Goal: Find specific page/section: Find specific page/section

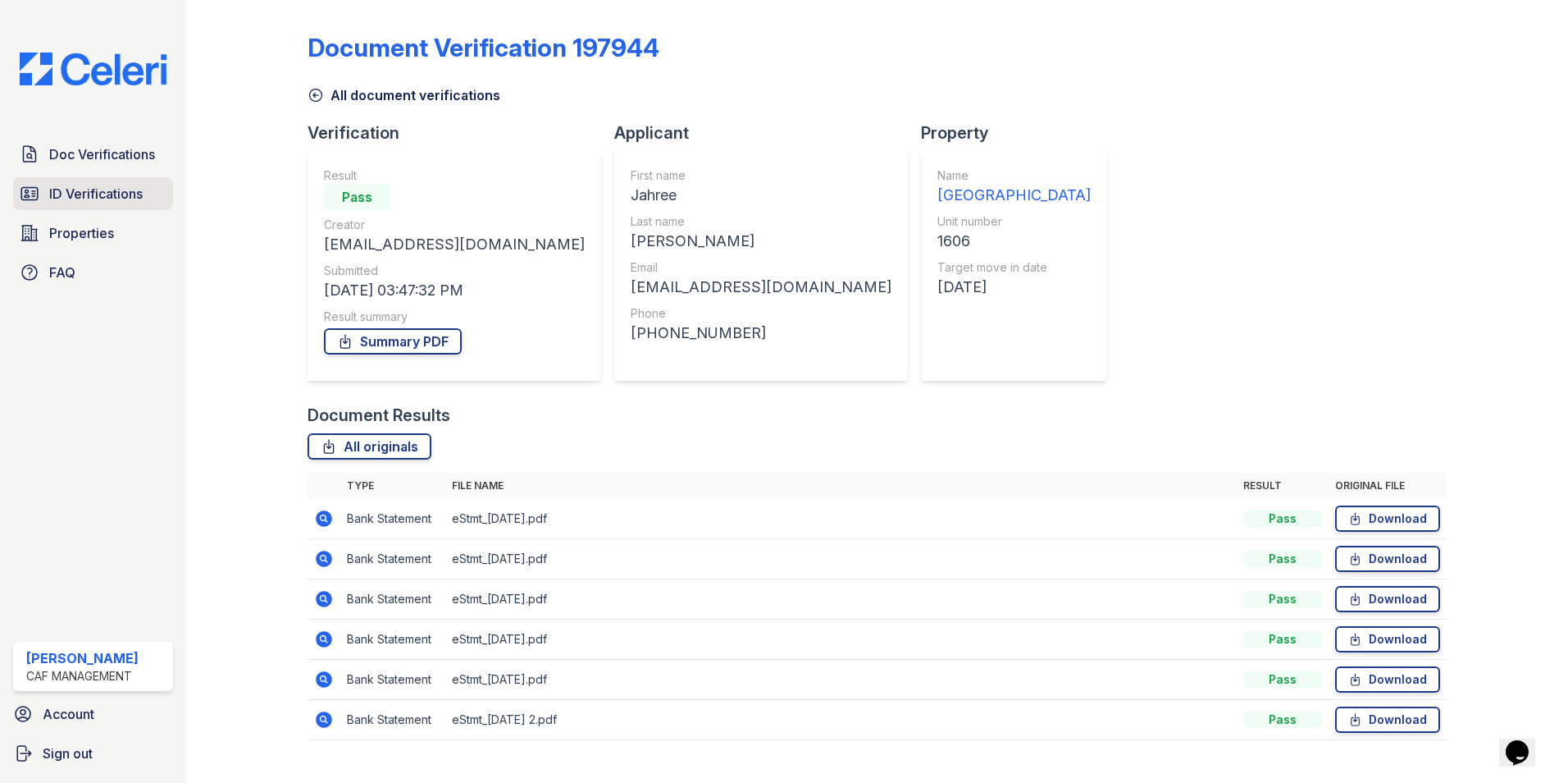
click at [103, 193] on span "ID Verifications" at bounding box center [95, 193] width 93 height 19
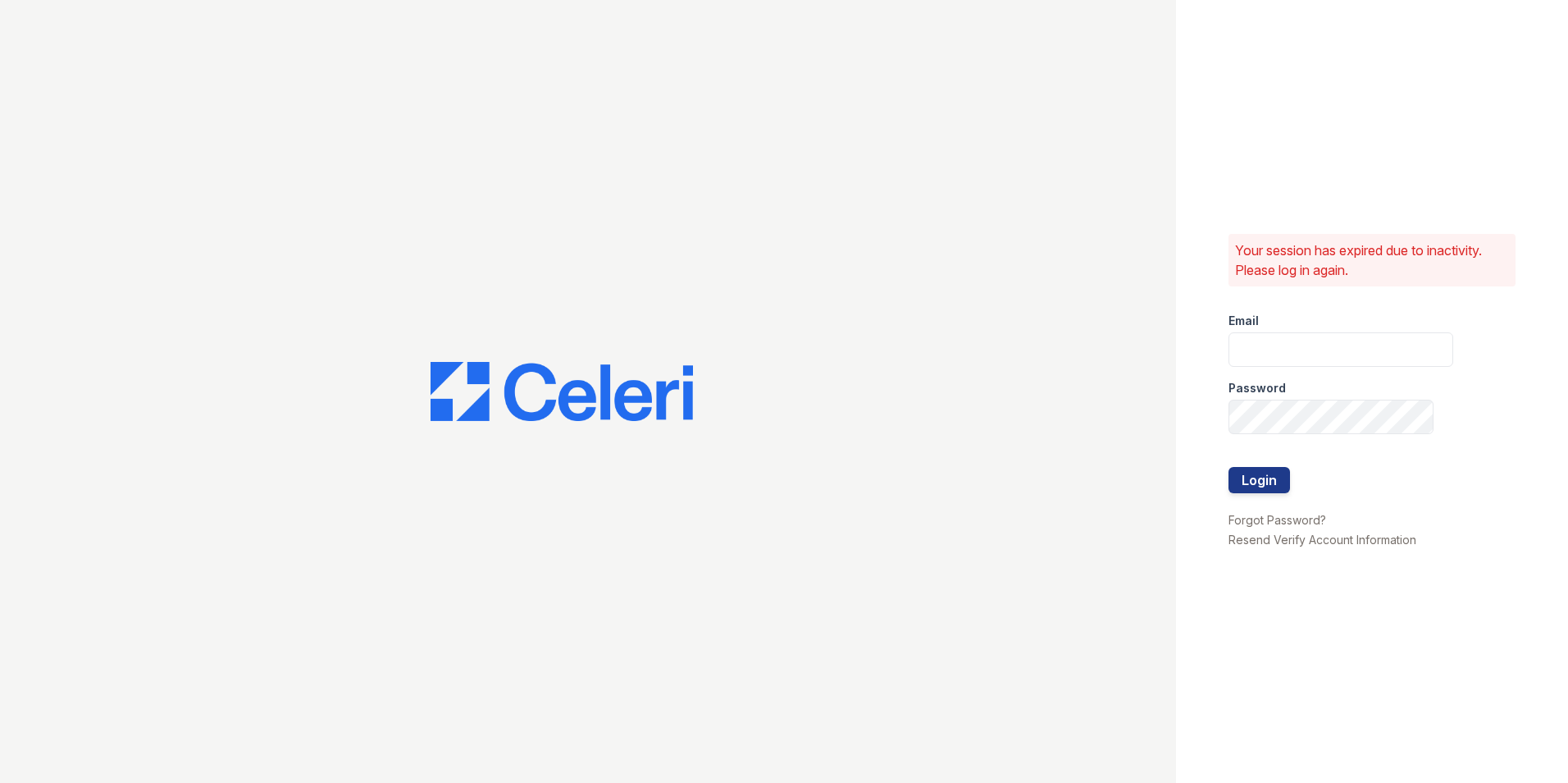
type input "[EMAIL_ADDRESS][DOMAIN_NAME]"
click at [1263, 477] on button "Login" at bounding box center [1258, 480] width 62 height 26
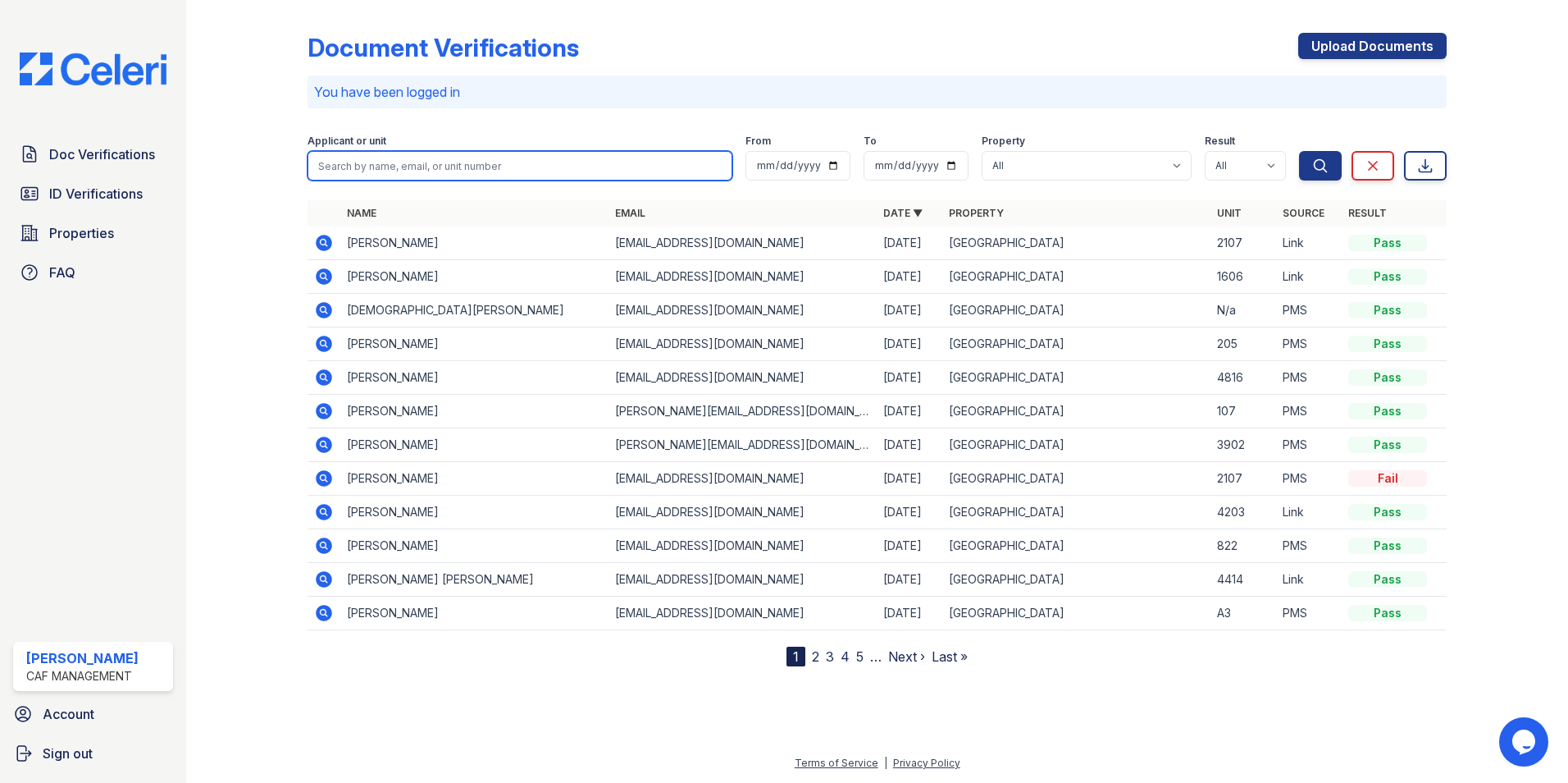
click at [469, 165] on input "search" at bounding box center [520, 165] width 425 height 30
type input "JAHREE"
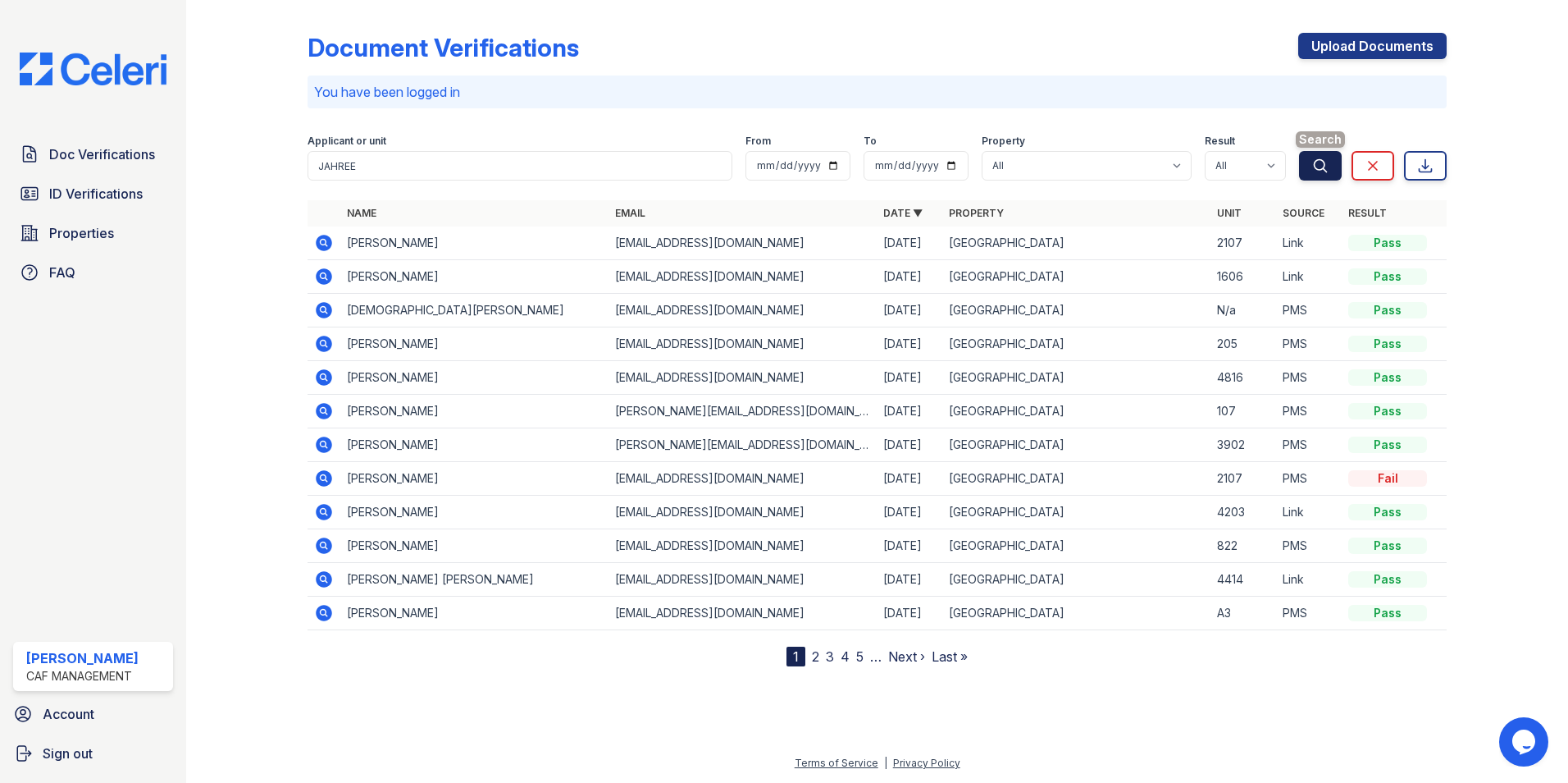
click at [1325, 169] on icon "submit" at bounding box center [1320, 165] width 17 height 17
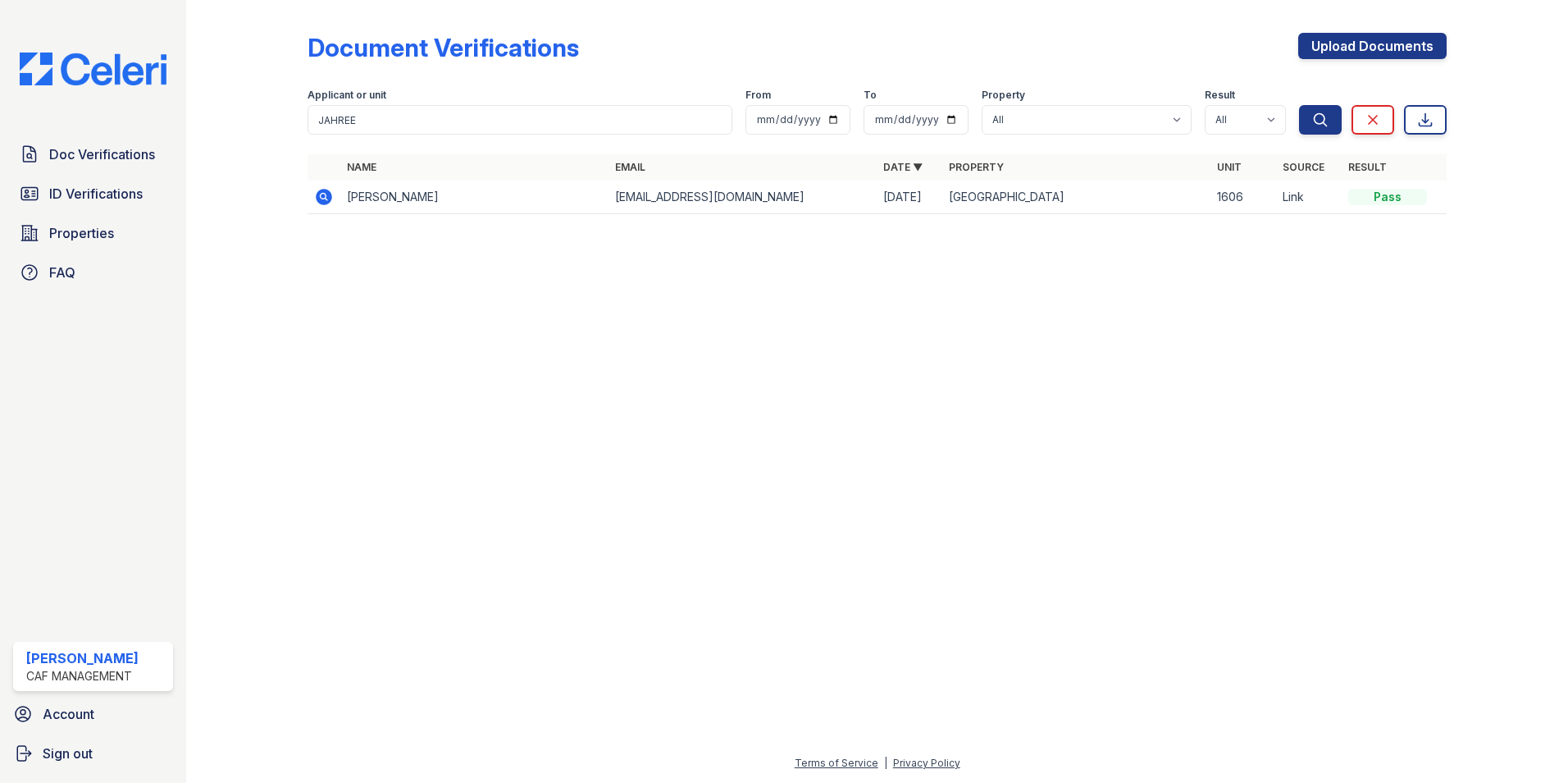
click at [325, 192] on icon at bounding box center [324, 197] width 17 height 17
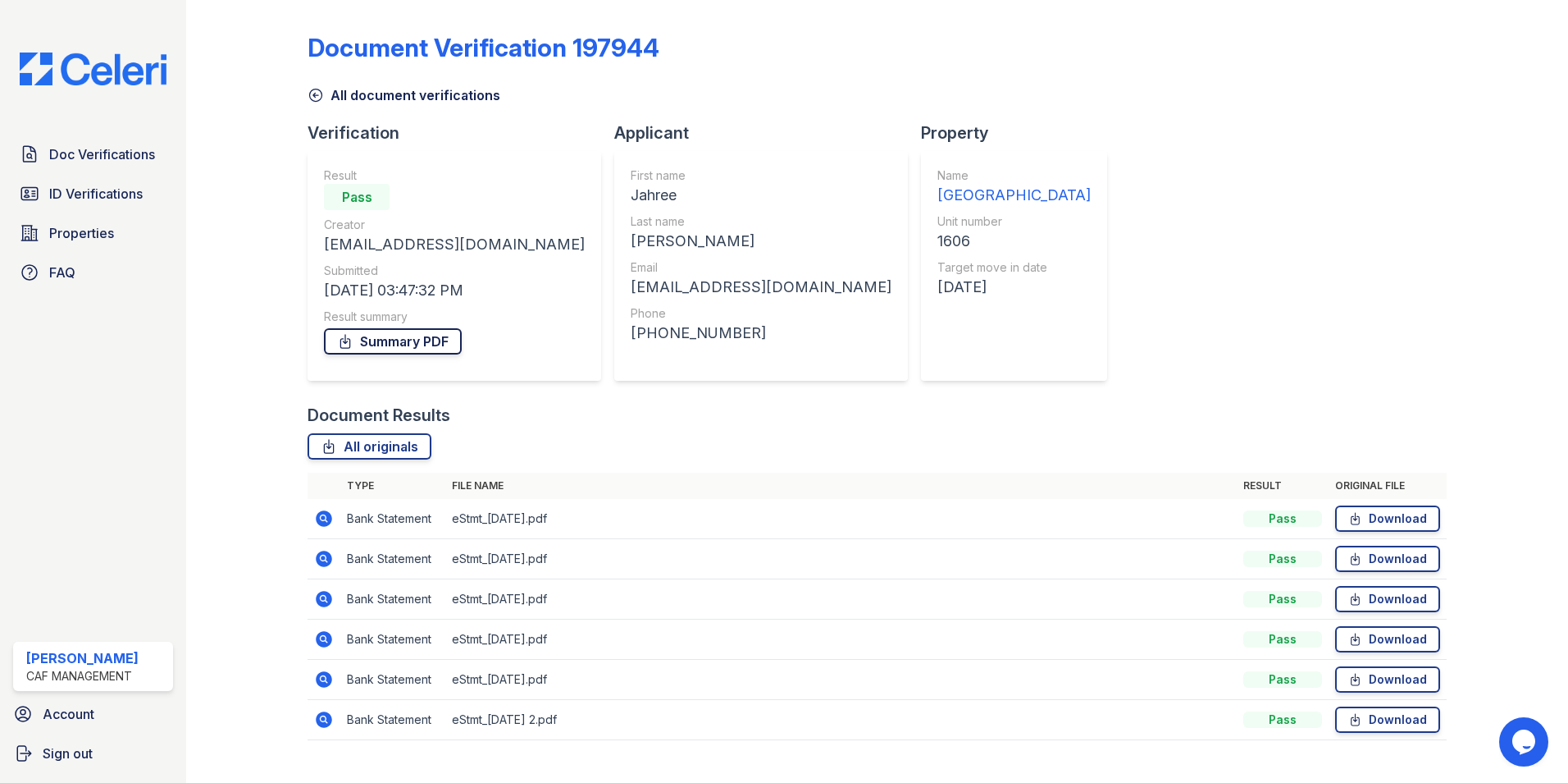
click at [395, 341] on link "Summary PDF" at bounding box center [392, 341] width 138 height 26
